Goal: Transaction & Acquisition: Purchase product/service

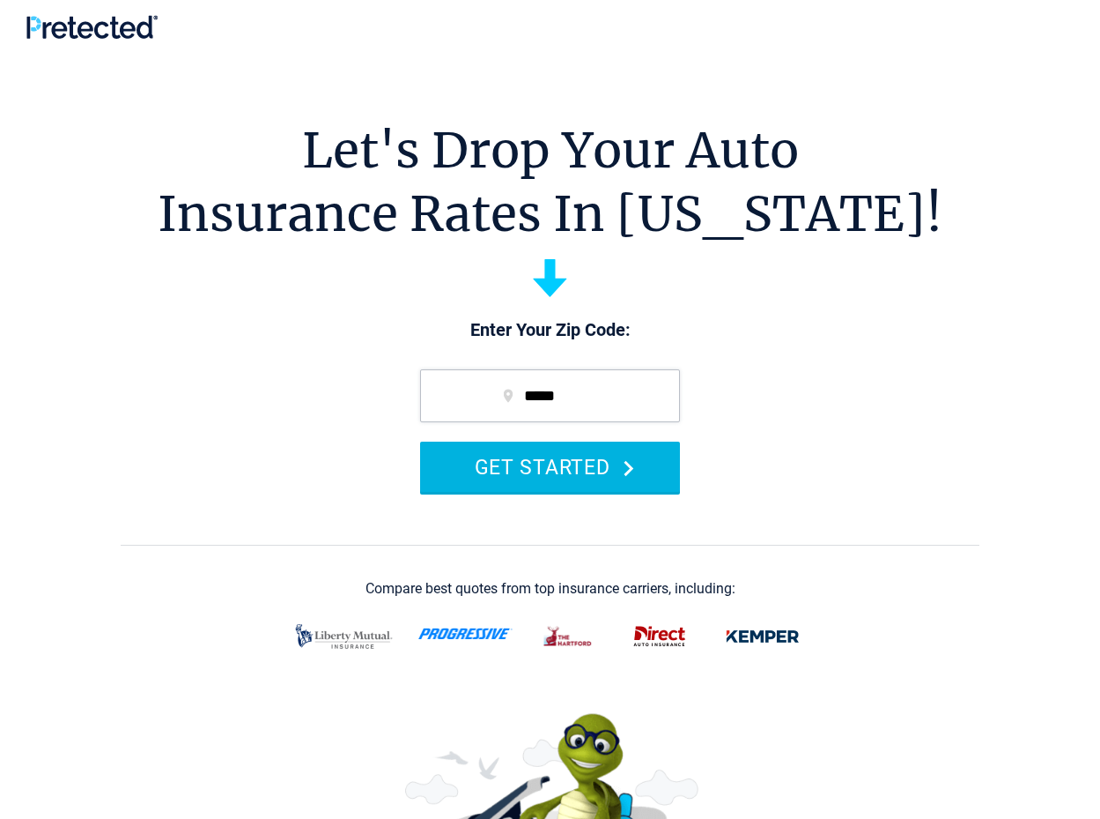
click at [550, 466] on button "GET STARTED" at bounding box center [550, 466] width 260 height 50
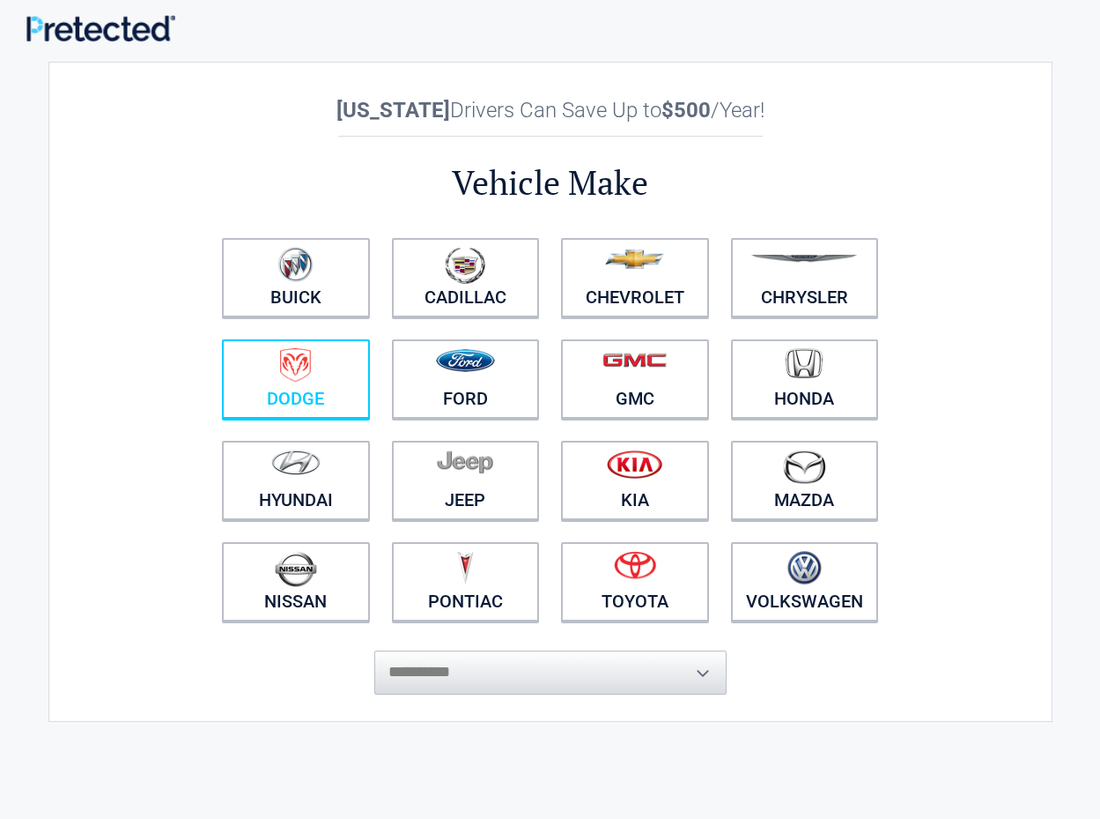
click at [295, 380] on img at bounding box center [295, 365] width 31 height 34
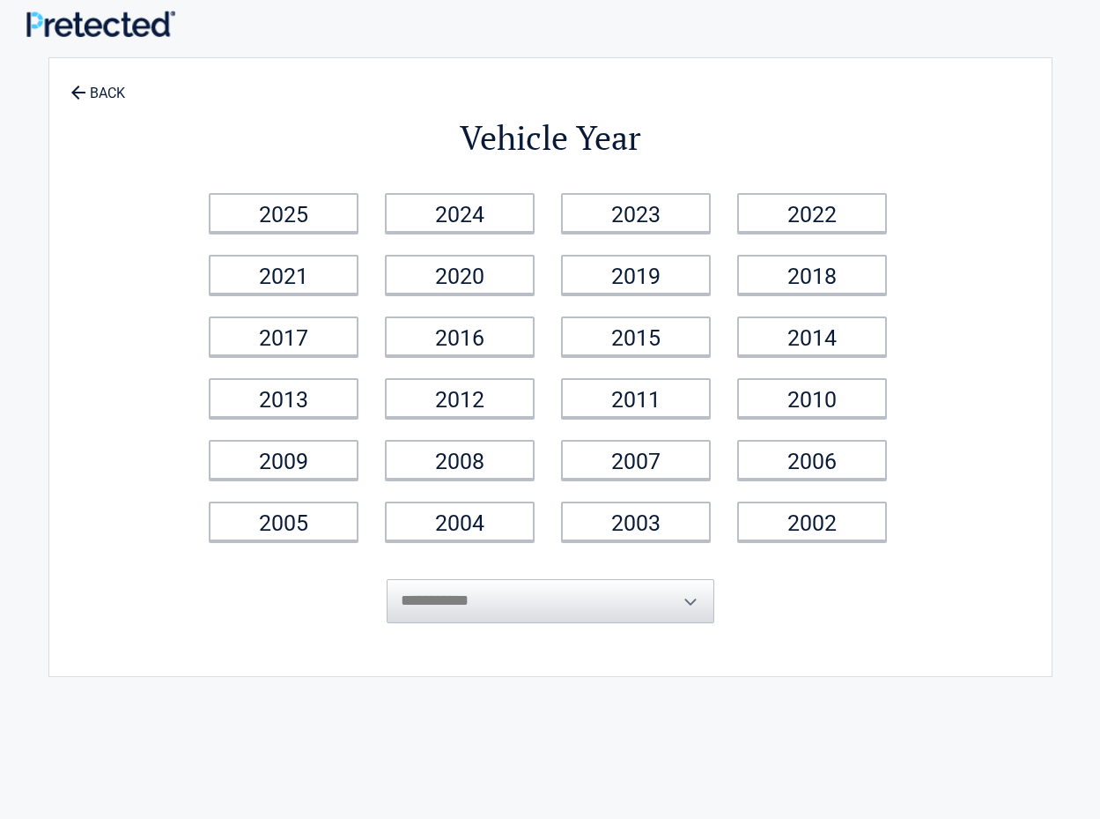
scroll to position [14, 0]
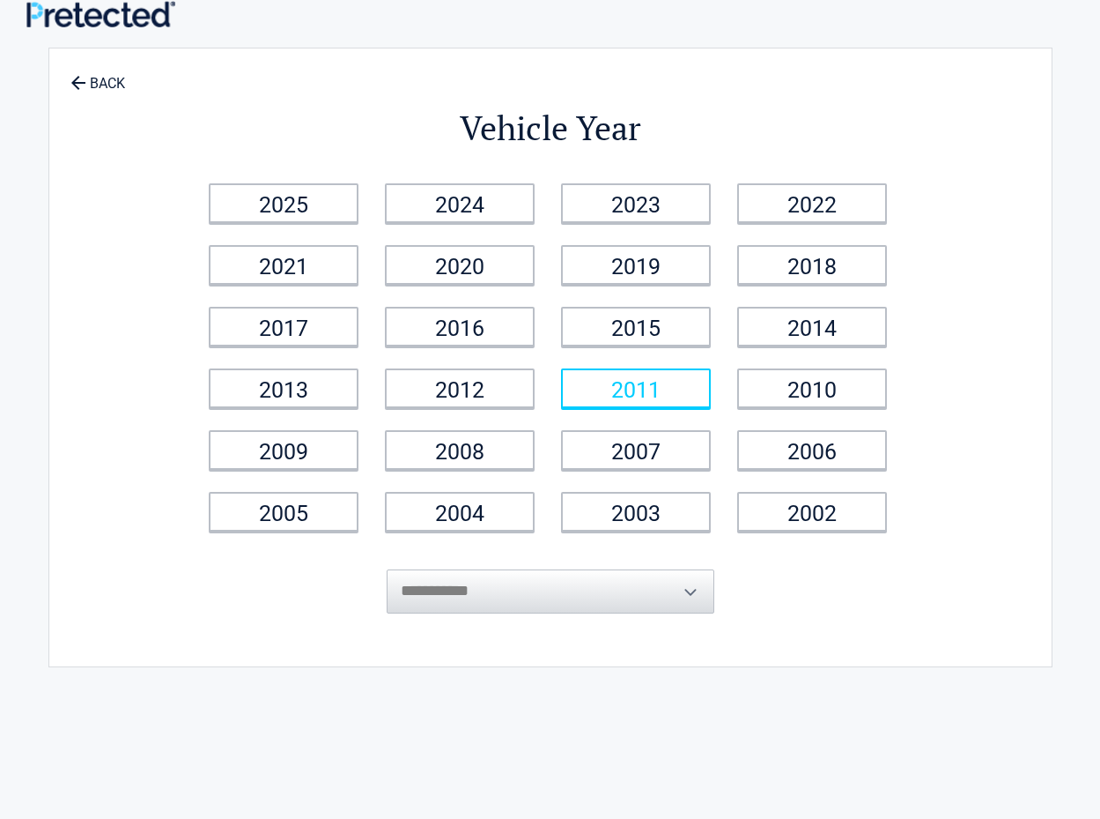
click at [636, 388] on link "2011" at bounding box center [636, 388] width 150 height 40
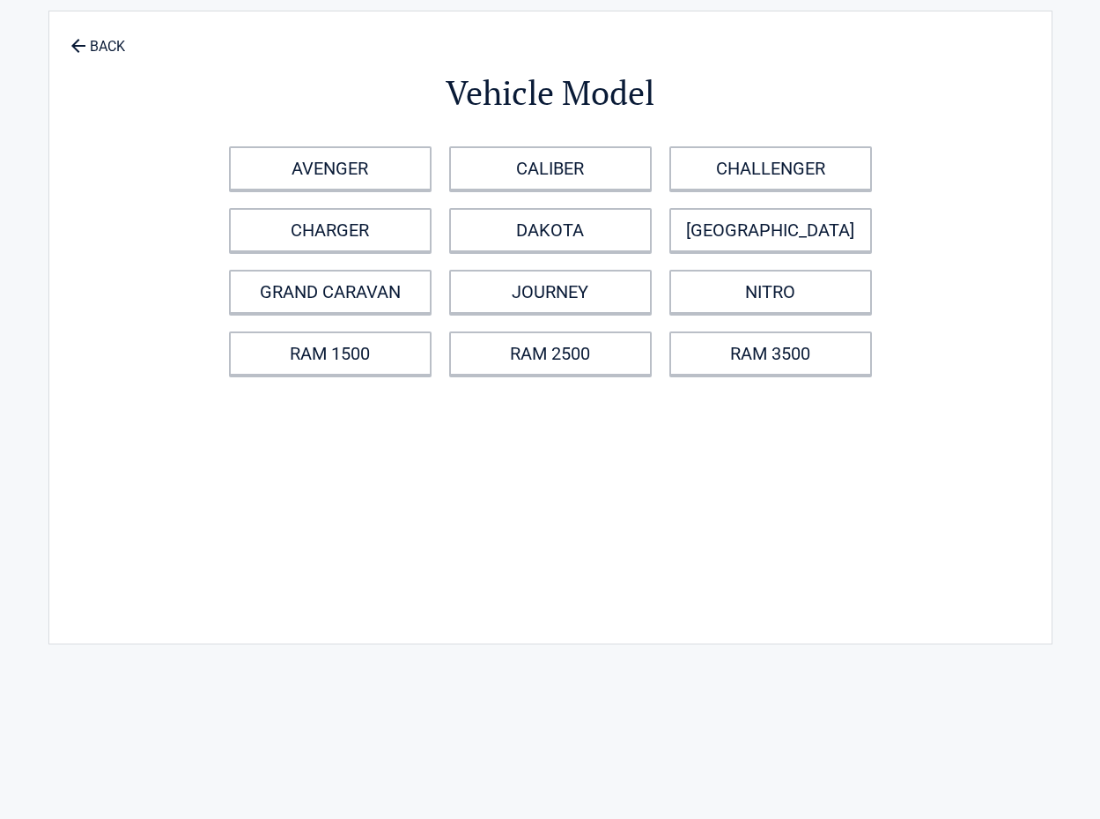
scroll to position [116, 0]
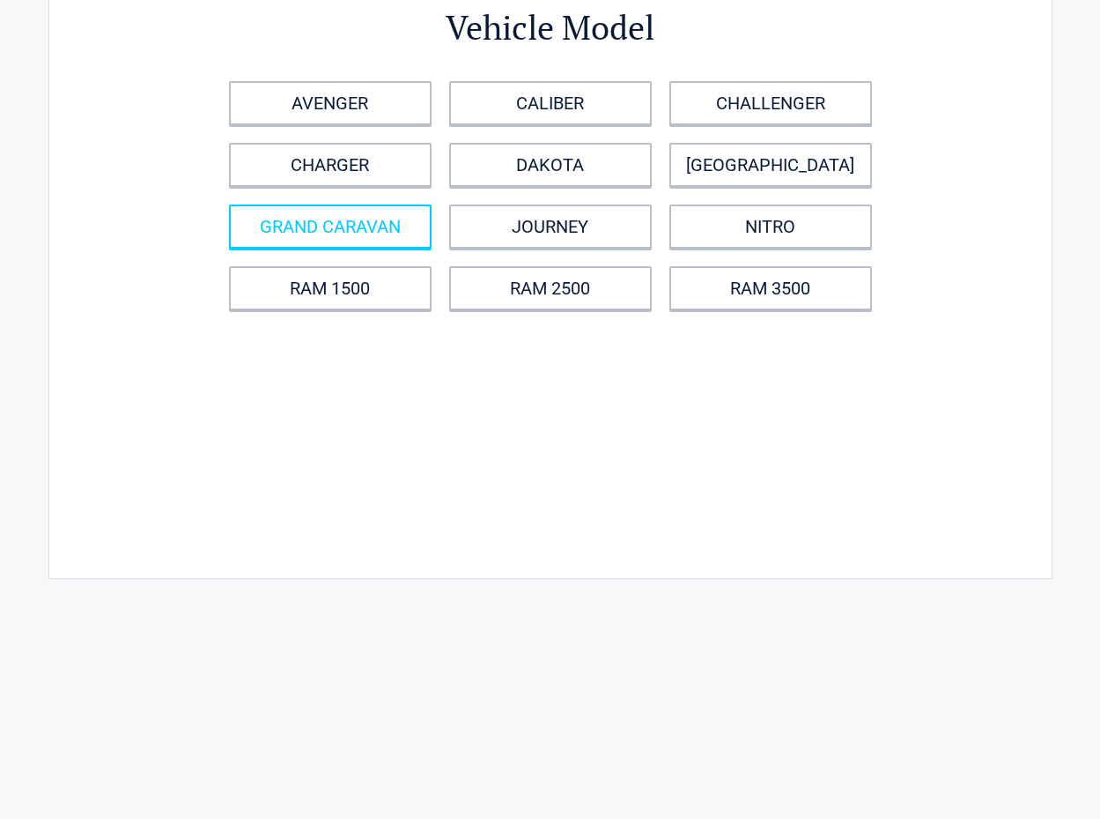
click at [330, 226] on link "GRAND CARAVAN" at bounding box center [330, 226] width 203 height 44
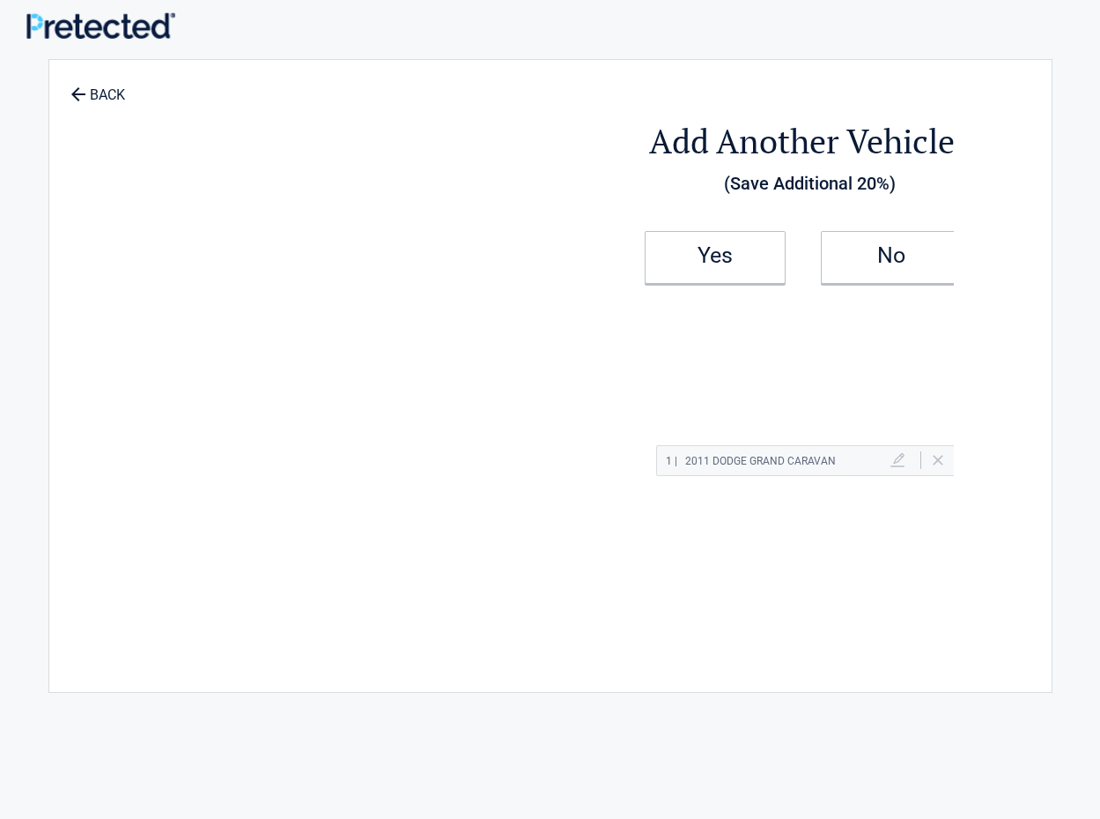
scroll to position [0, 0]
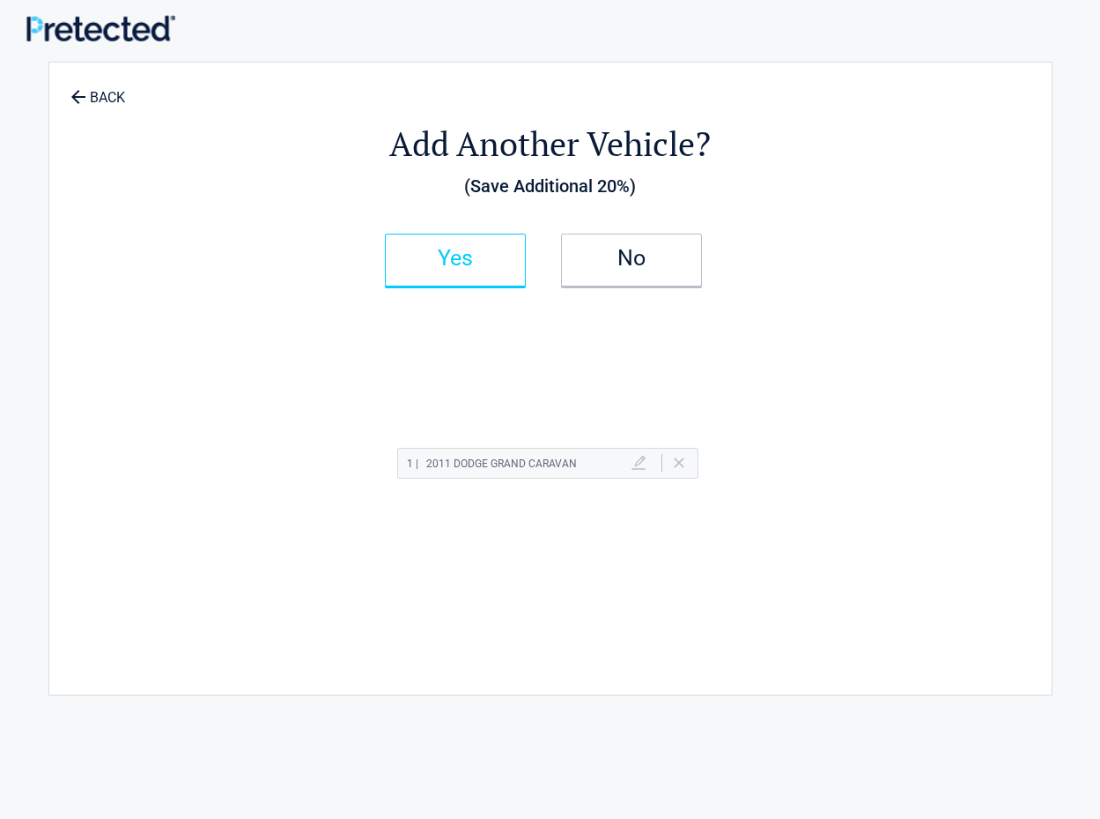
click at [456, 258] on h2 "Yes" at bounding box center [456, 258] width 104 height 12
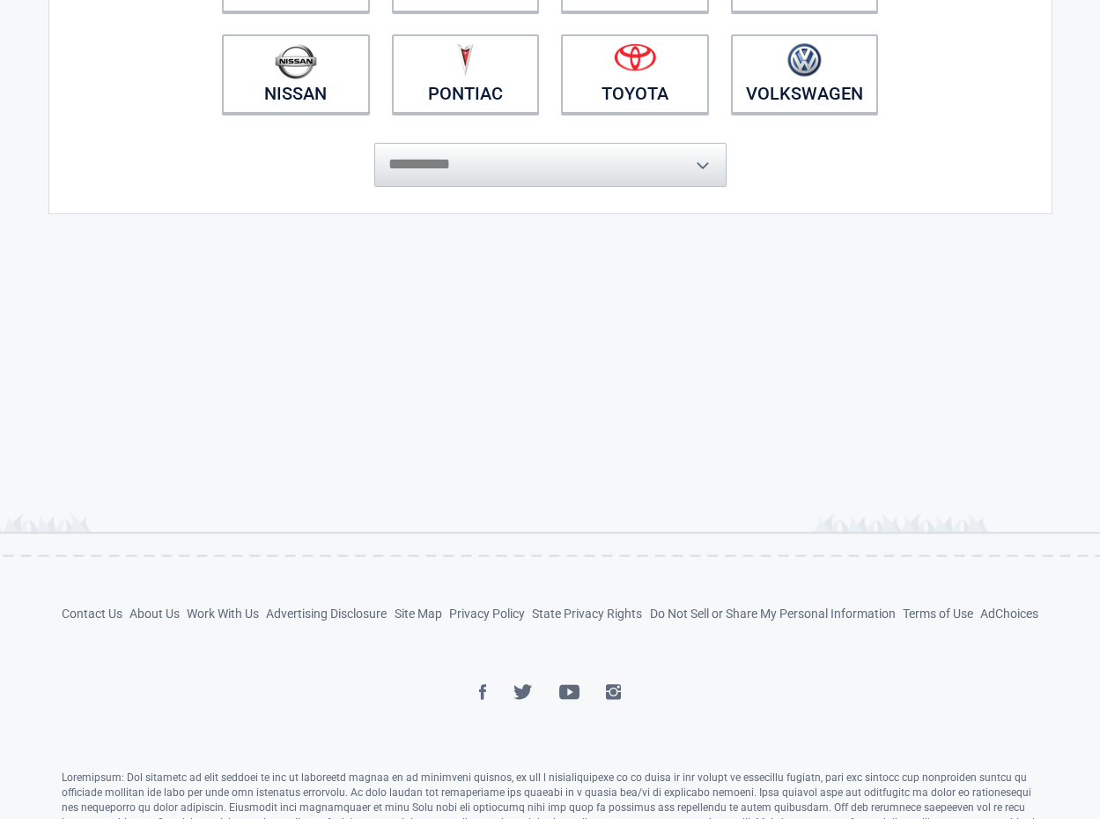
scroll to position [550, 0]
